Goal: Information Seeking & Learning: Learn about a topic

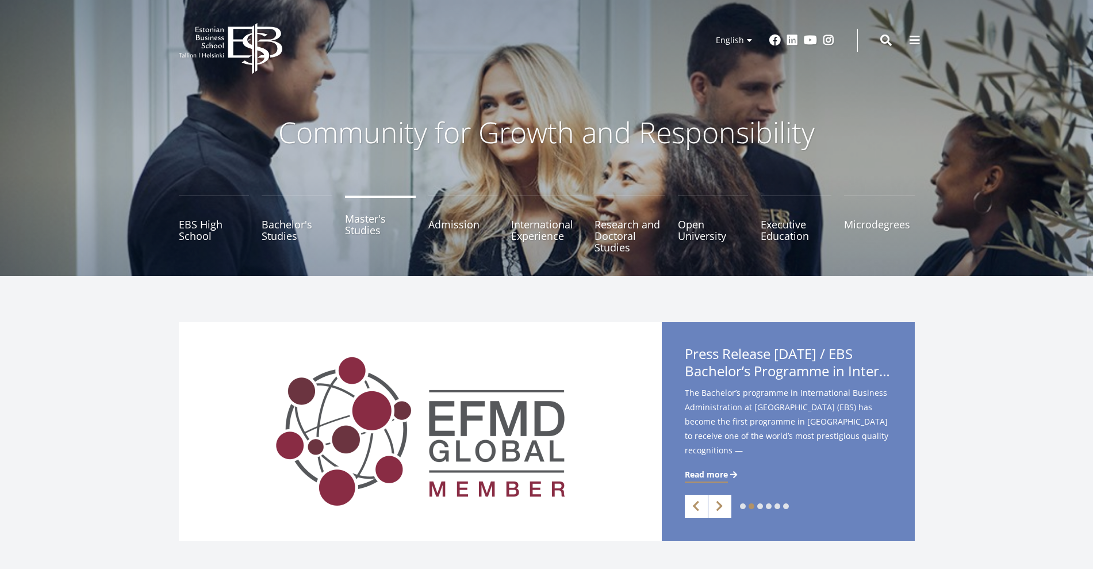
click at [370, 231] on link "Master's Studies" at bounding box center [380, 225] width 71 height 58
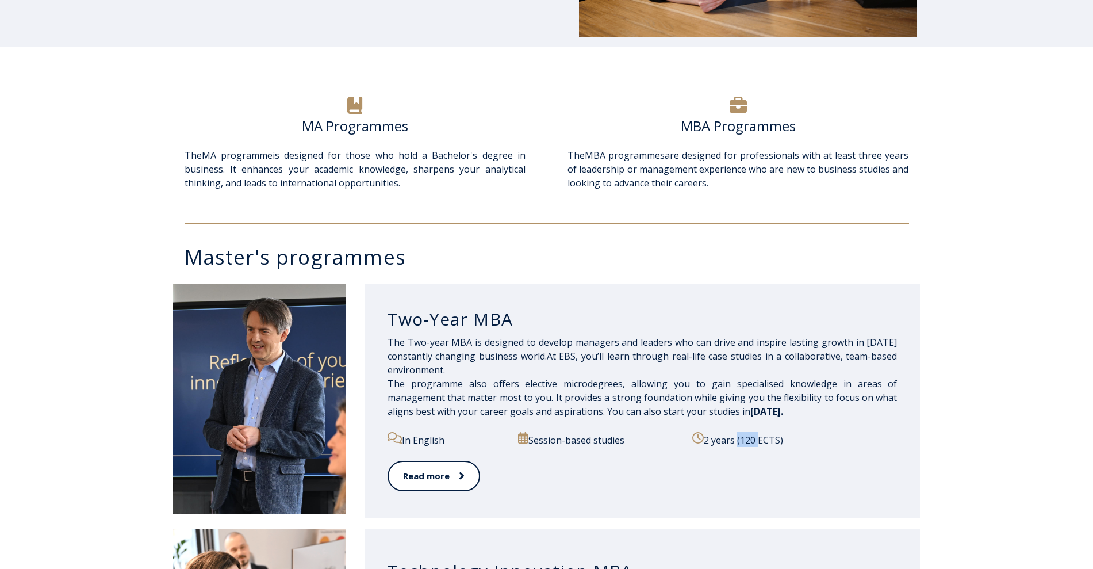
drag, startPoint x: 733, startPoint y: 439, endPoint x: 765, endPoint y: 442, distance: 32.9
click at [765, 442] on p "2 years (120 ECTS)" at bounding box center [794, 439] width 205 height 15
click at [849, 439] on p "2 years (120 ECTS)" at bounding box center [794, 439] width 205 height 15
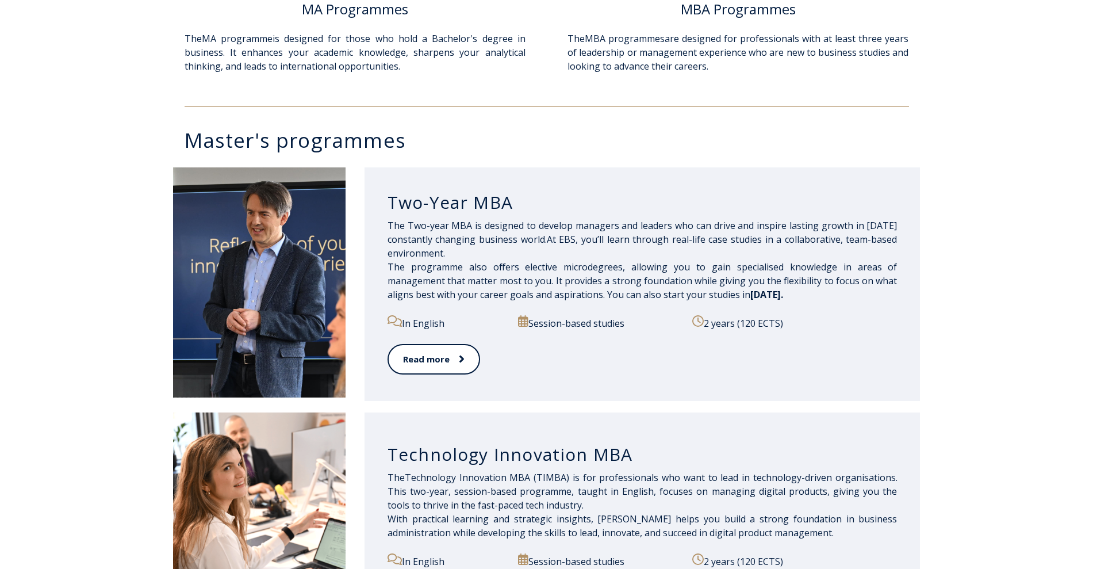
scroll to position [471, 0]
click at [434, 362] on link "Read more" at bounding box center [433, 359] width 91 height 32
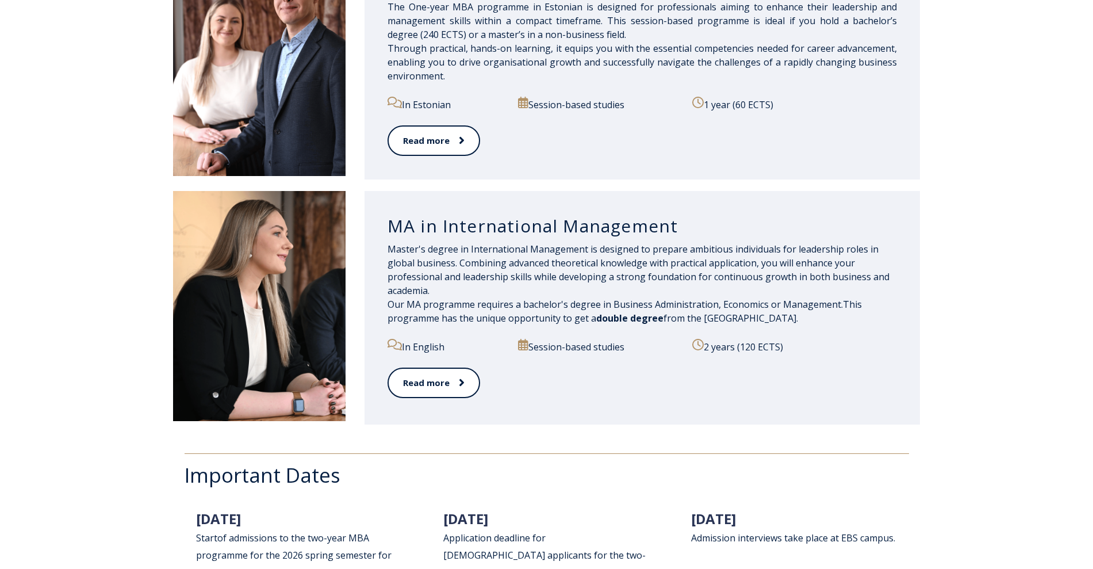
scroll to position [1196, 0]
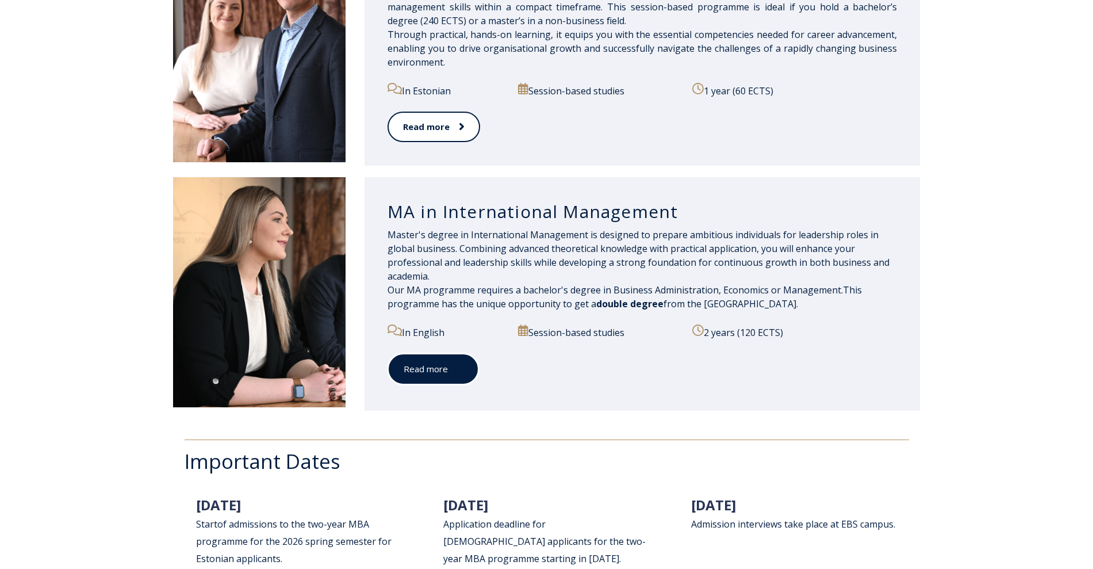
click at [465, 381] on link "Read more" at bounding box center [433, 369] width 91 height 32
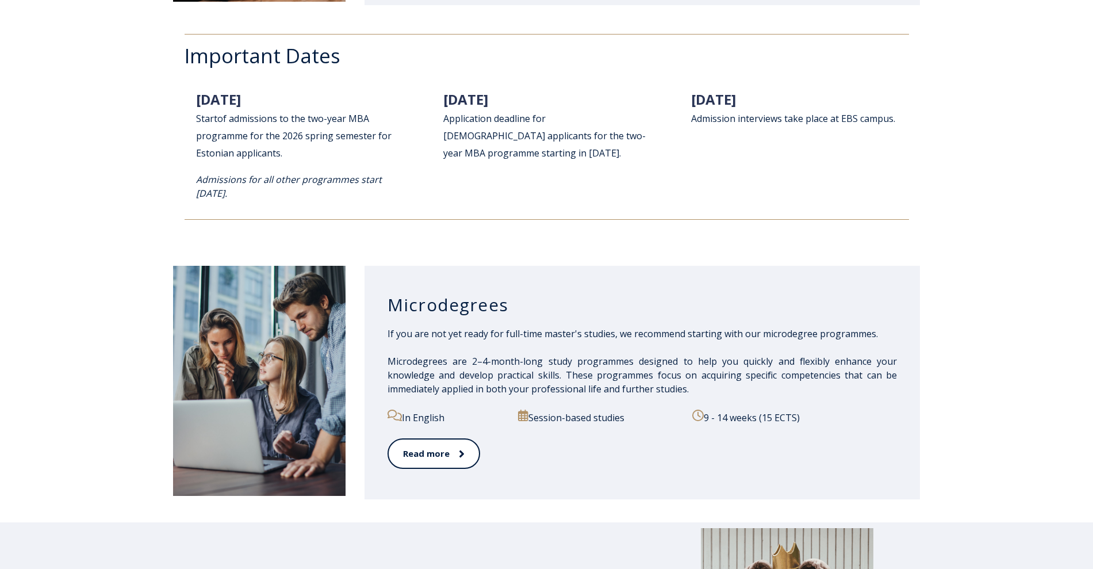
scroll to position [1602, 0]
click at [1070, 226] on div "Important Dates 01. October 2025 Start of admissions to th e two-year MBA progr…" at bounding box center [546, 126] width 1093 height 232
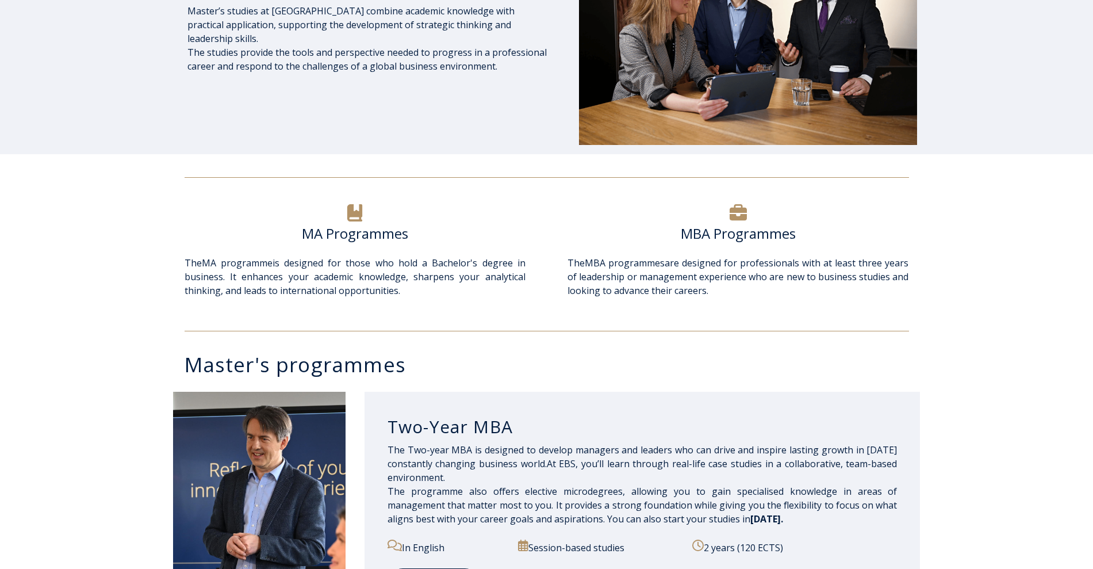
scroll to position [240, 0]
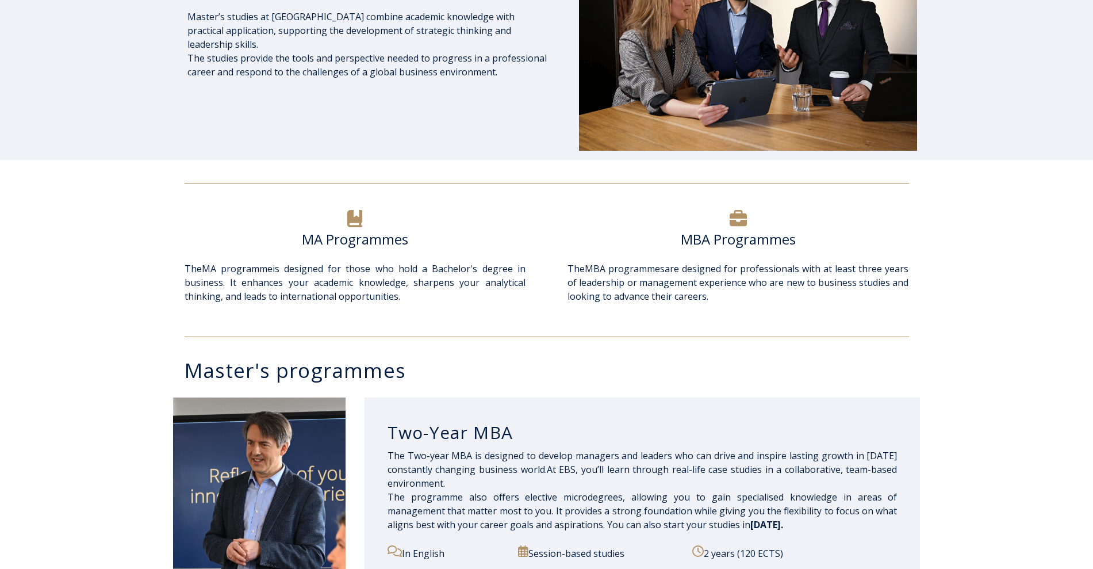
click at [385, 231] on h6 "MA Programmes" at bounding box center [355, 239] width 341 height 17
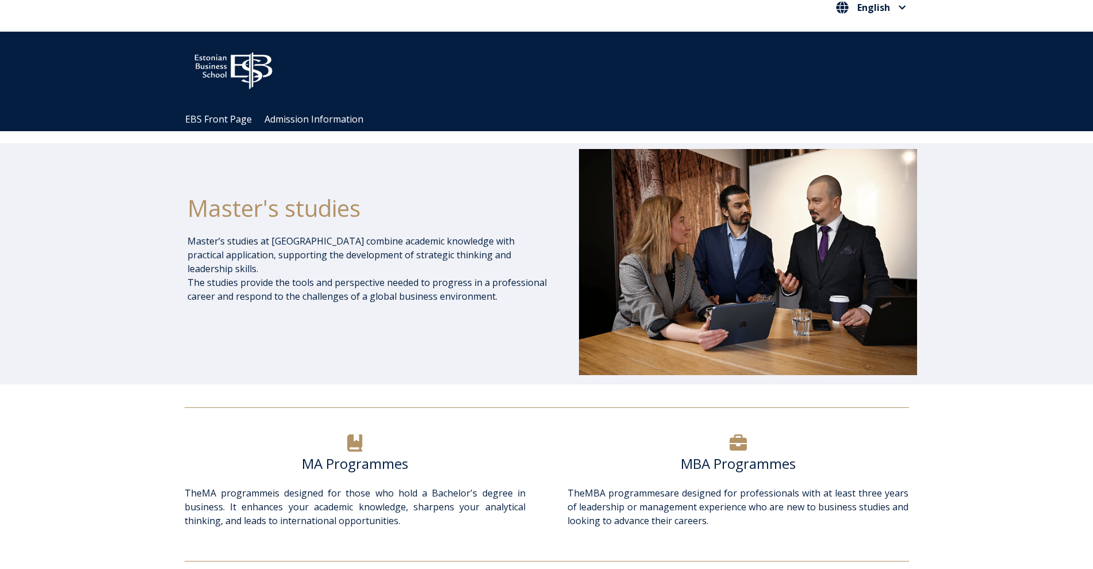
scroll to position [0, 0]
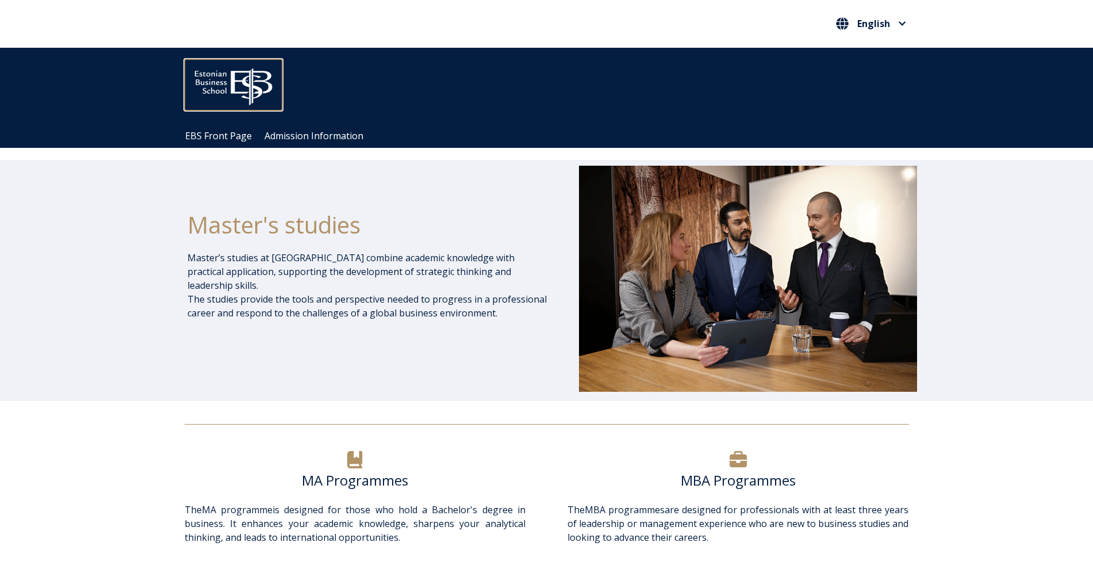
click at [227, 91] on img at bounding box center [234, 83] width 98 height 49
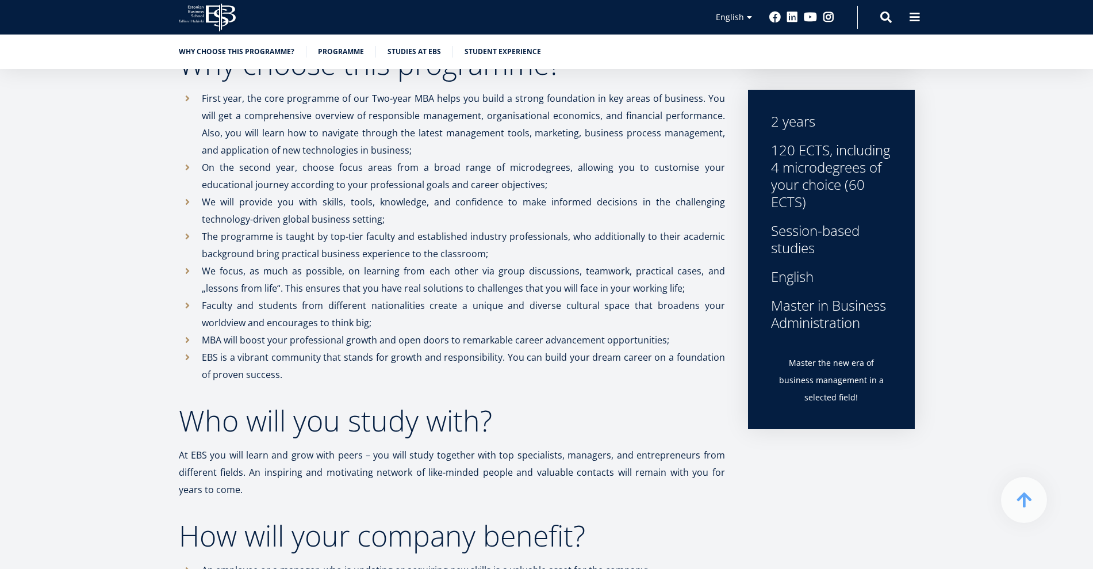
scroll to position [381, 0]
drag, startPoint x: 833, startPoint y: 359, endPoint x: 890, endPoint y: 378, distance: 59.3
click at [890, 378] on p "Master the new era of business management in a selected field!" at bounding box center [831, 381] width 121 height 52
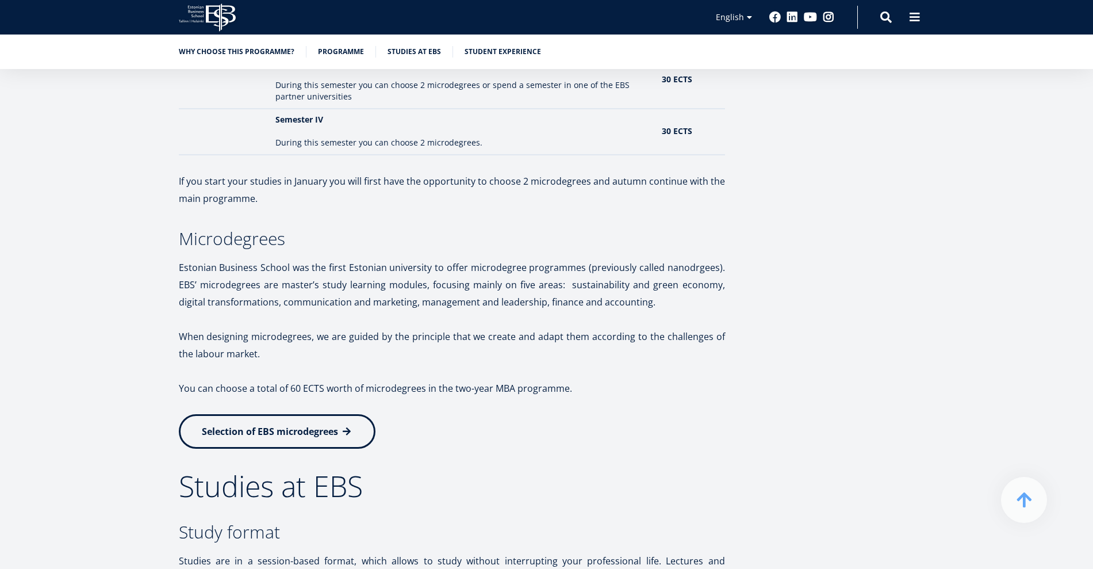
scroll to position [1588, 0]
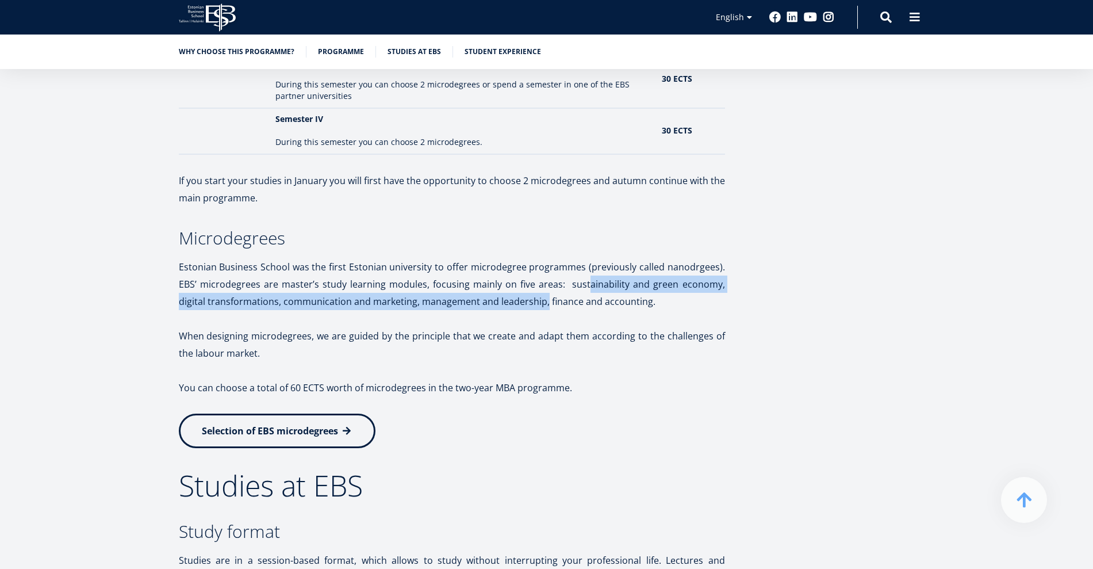
drag, startPoint x: 544, startPoint y: 303, endPoint x: 593, endPoint y: 292, distance: 50.1
click at [593, 292] on p "Estonian Business School was the first Estonian university to offer microdegree…" at bounding box center [452, 284] width 546 height 52
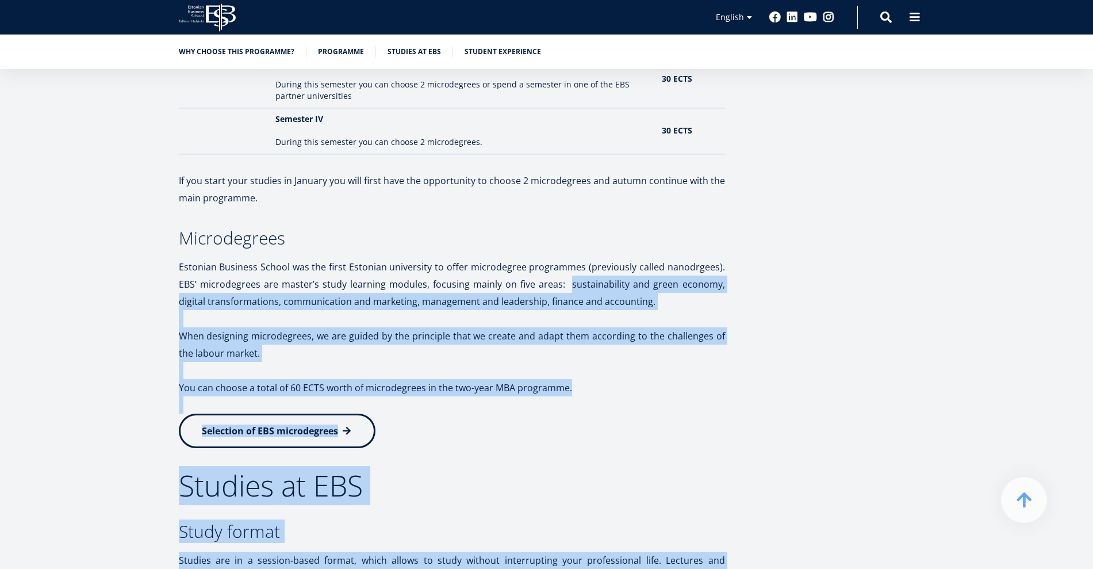
drag, startPoint x: 573, startPoint y: 284, endPoint x: 739, endPoint y: 284, distance: 166.2
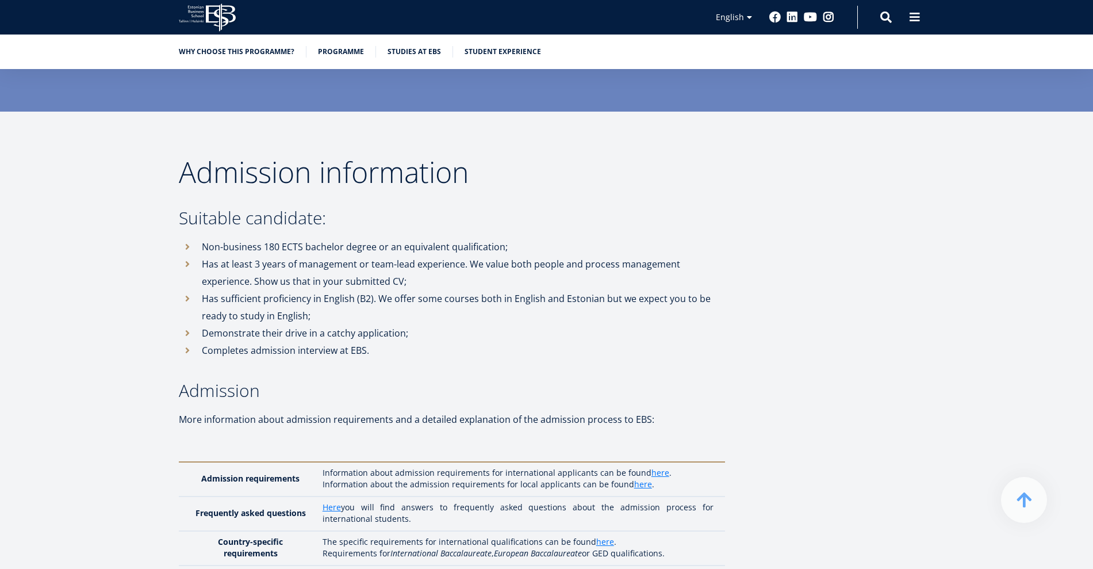
scroll to position [2907, 0]
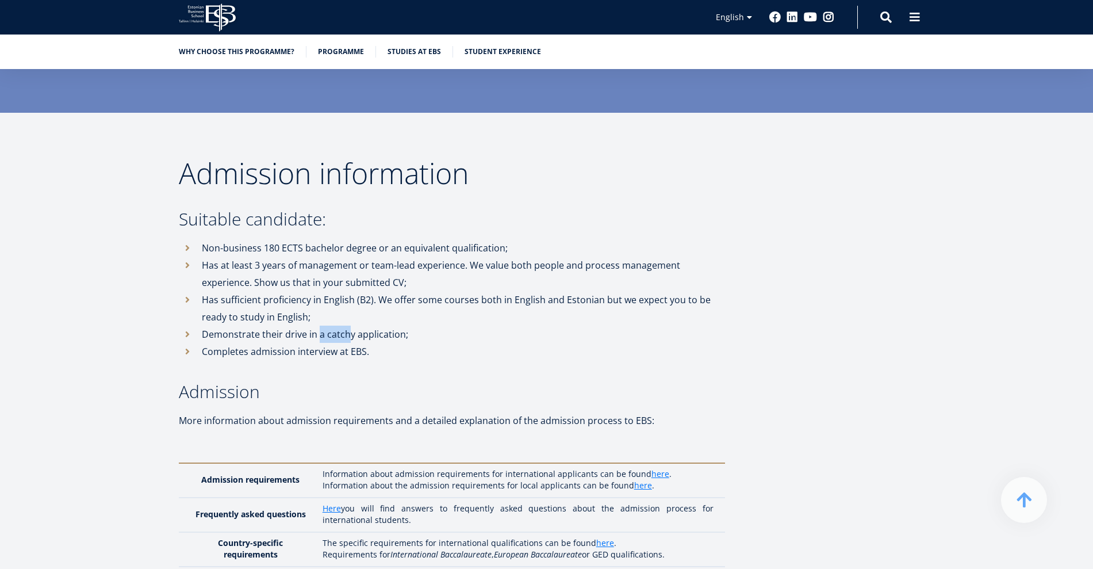
drag, startPoint x: 320, startPoint y: 301, endPoint x: 362, endPoint y: 301, distance: 42.0
click at [362, 326] on li "Demonstrate their drive in a catchy application;" at bounding box center [452, 334] width 546 height 17
drag, startPoint x: 275, startPoint y: 319, endPoint x: 340, endPoint y: 323, distance: 65.2
click at [340, 343] on li "Completes admission interview at EBS." at bounding box center [452, 351] width 546 height 17
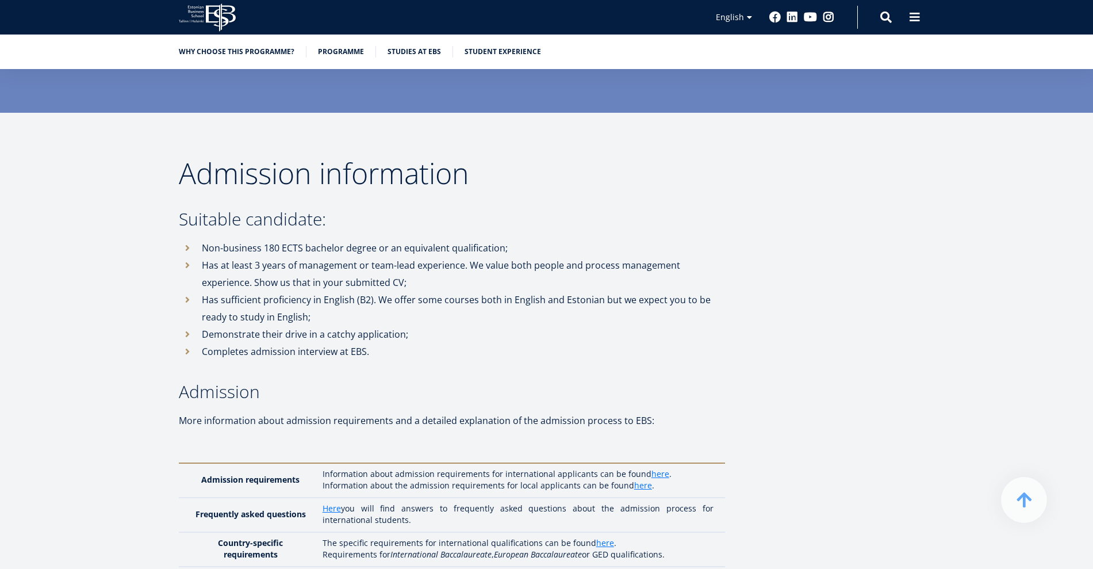
click at [518, 326] on li "Demonstrate their drive in a catchy application;" at bounding box center [452, 334] width 546 height 17
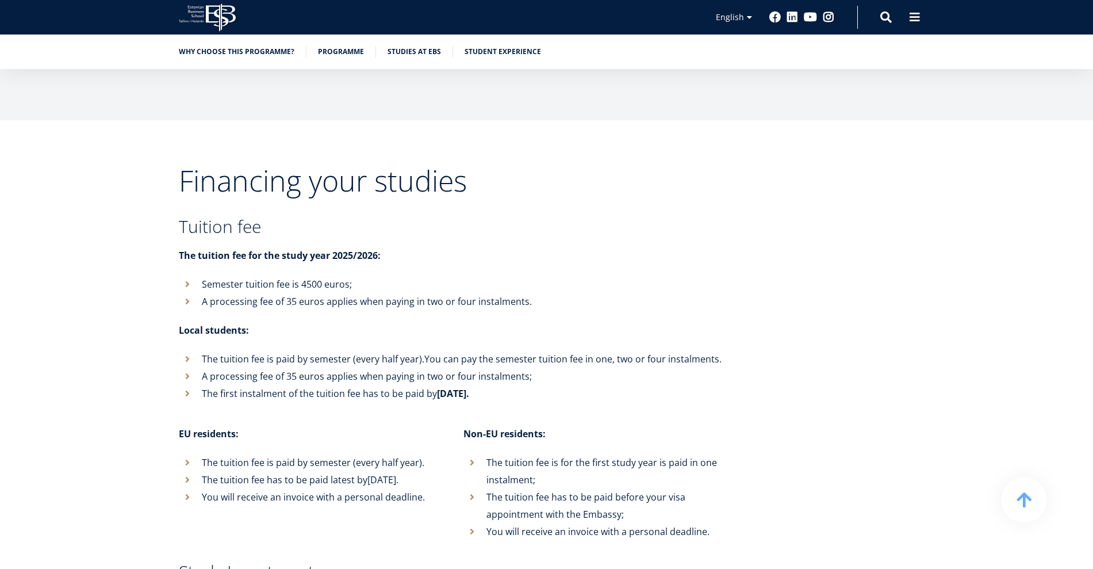
scroll to position [4289, 0]
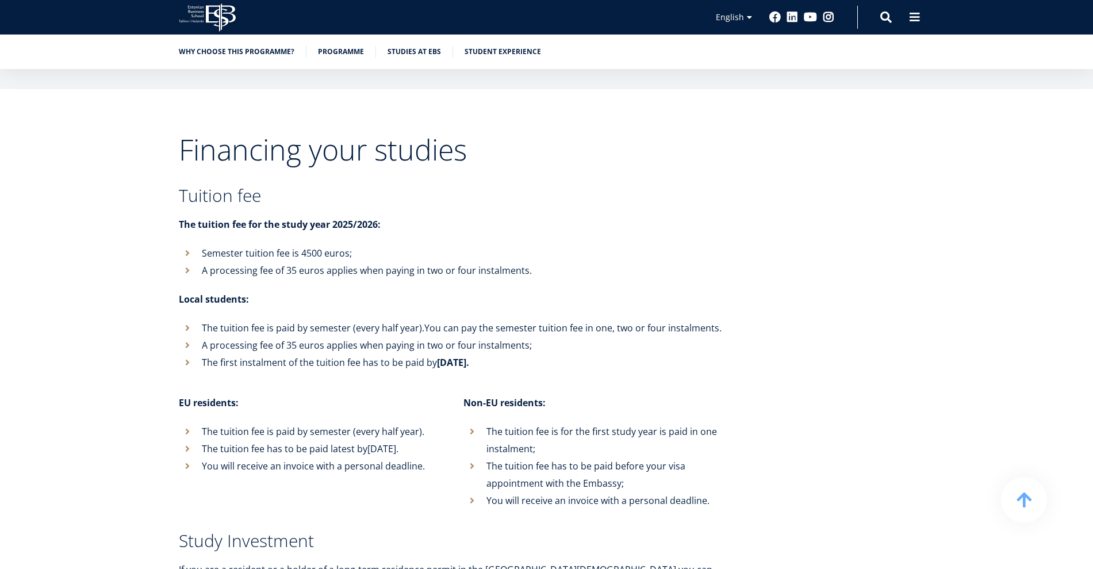
drag, startPoint x: 481, startPoint y: 396, endPoint x: 534, endPoint y: 408, distance: 53.8
click at [534, 423] on li "The tuition fee is for the first study year is paid in one instalment;" at bounding box center [595, 440] width 262 height 35
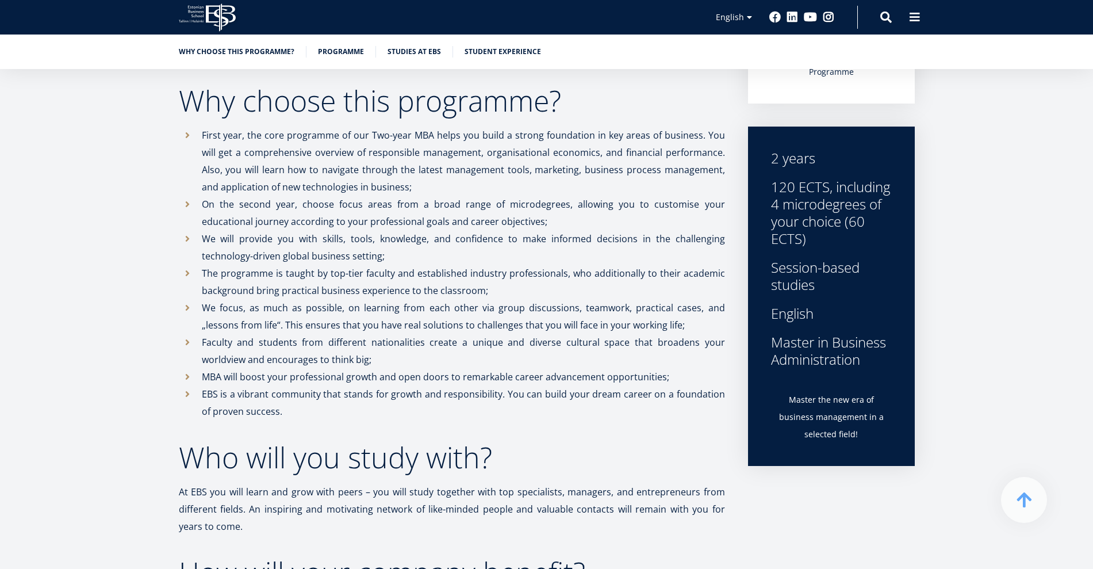
scroll to position [0, 0]
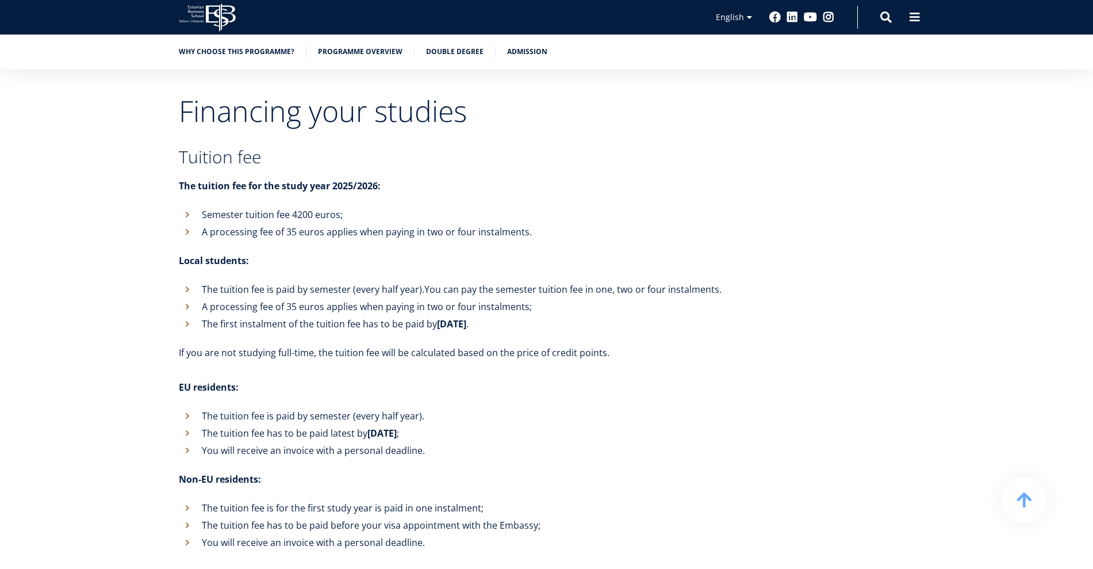
scroll to position [4236, 0]
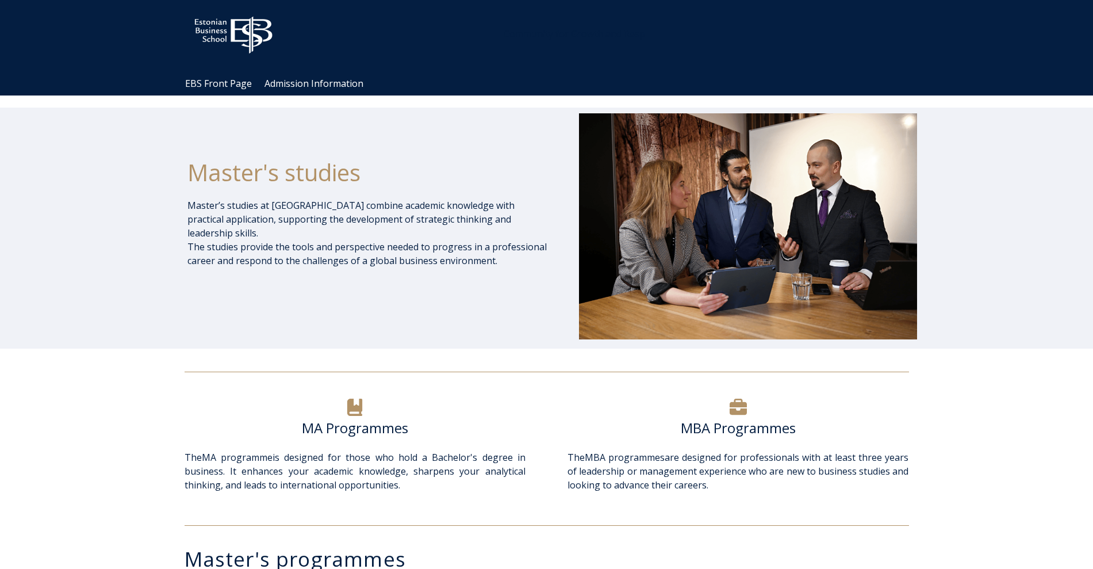
click at [357, 424] on h6 "MA Programmes" at bounding box center [355, 427] width 341 height 17
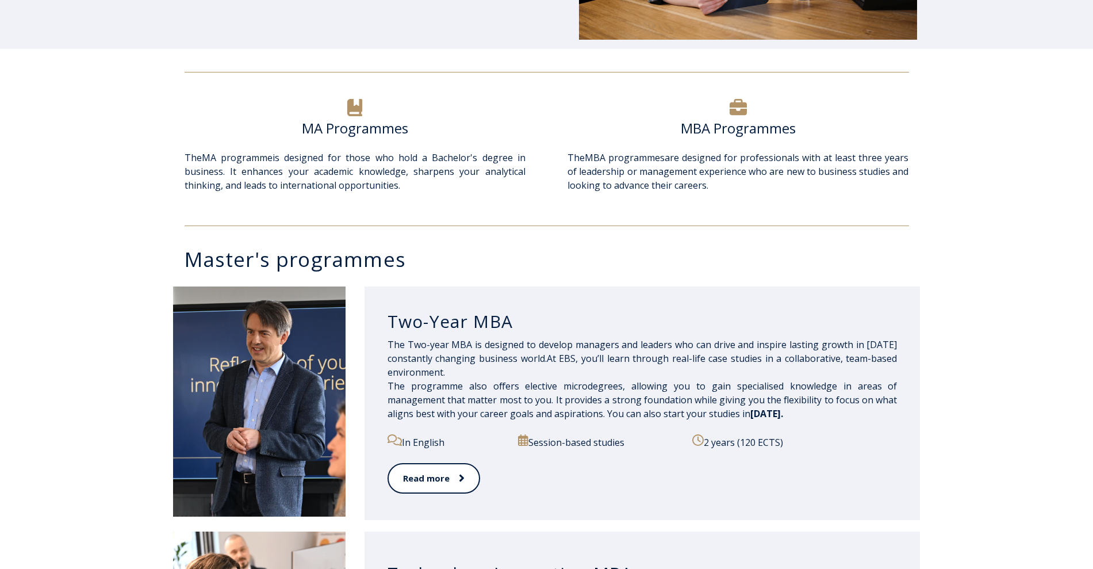
click at [461, 360] on span "The Two-year MBA is designed to develop managers and leaders who can drive and …" at bounding box center [643, 379] width 510 height 82
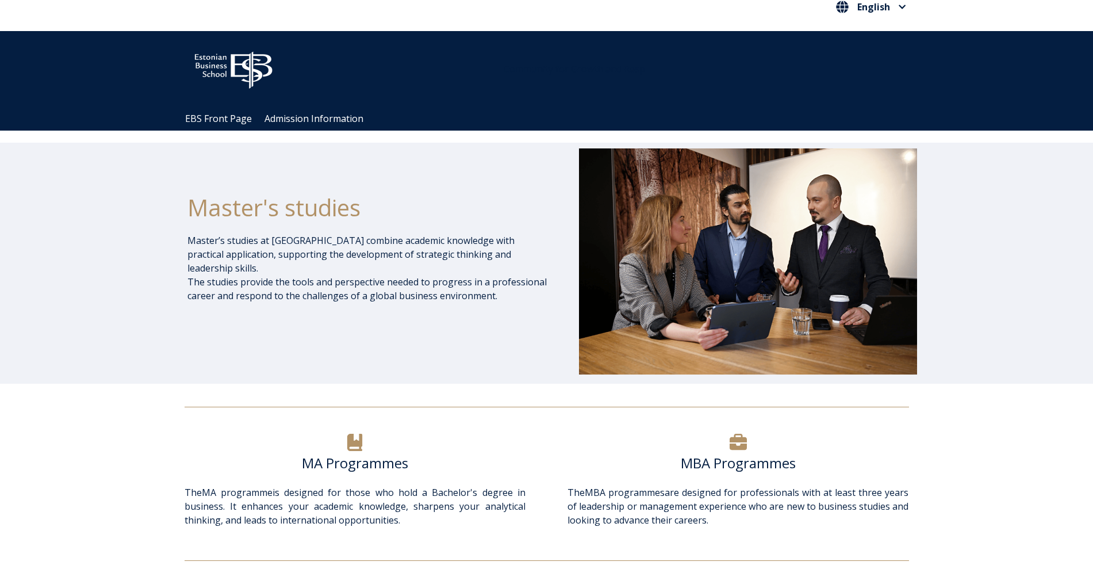
scroll to position [0, 0]
